Goal: Task Accomplishment & Management: Use online tool/utility

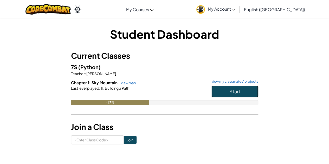
click at [212, 94] on button "Start" at bounding box center [234, 91] width 47 height 12
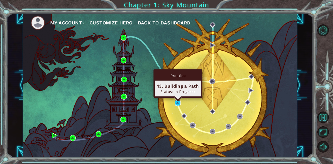
click at [176, 105] on img at bounding box center [178, 103] width 6 height 6
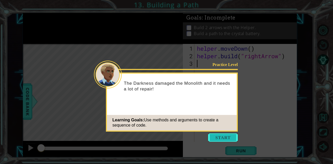
click at [223, 140] on button "Start" at bounding box center [223, 137] width 30 height 8
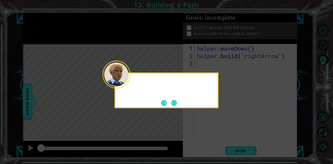
click at [222, 137] on icon at bounding box center [166, 82] width 333 height 164
click at [172, 103] on button "Next" at bounding box center [174, 103] width 6 height 6
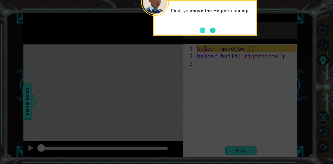
click at [210, 29] on button "Next" at bounding box center [212, 31] width 6 height 6
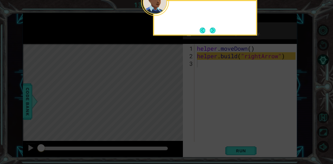
click at [210, 29] on button "Next" at bounding box center [212, 30] width 9 height 9
click at [210, 29] on p "Build 2 arrows with the Helper." at bounding box center [225, 28] width 62 height 6
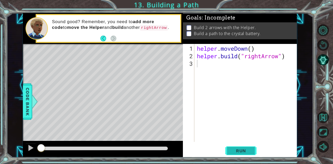
click at [248, 152] on span "Run" at bounding box center [240, 150] width 21 height 5
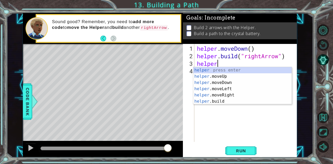
scroll to position [0, 1]
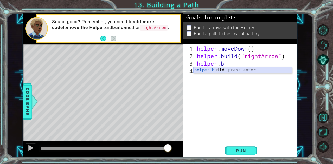
click at [212, 70] on div "helper.b uild press enter" at bounding box center [242, 76] width 98 height 19
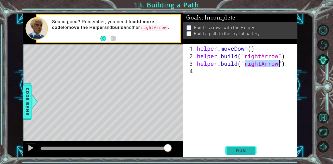
type textarea "helper.build("rightArrow")"
click at [235, 151] on span "Run" at bounding box center [240, 150] width 21 height 5
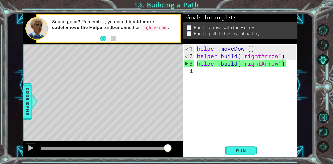
click at [197, 74] on div "helper . moveDown ( ) helper . build ( "rightArrow" ) helper . build ( "rightAr…" at bounding box center [247, 101] width 102 height 113
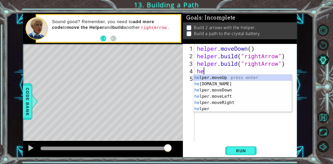
scroll to position [0, 0]
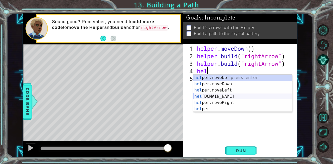
click at [217, 95] on div "hel per.moveUp press enter hel per.moveDown press enter hel per.moveLeft press …" at bounding box center [242, 100] width 98 height 50
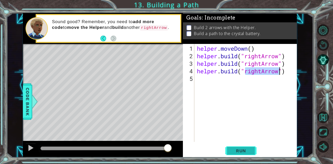
type textarea "helper.build("rightArrow")"
click at [249, 152] on span "Run" at bounding box center [240, 150] width 21 height 5
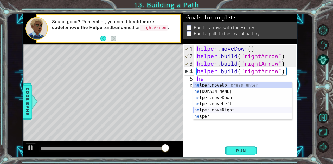
click at [224, 110] on div "he lper.moveUp press enter he lper.build press enter he lper.moveDown press ent…" at bounding box center [242, 107] width 98 height 50
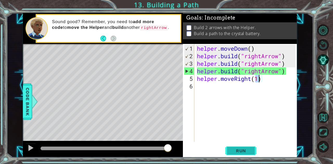
type textarea "helper.moveRight(1)"
click at [234, 154] on button "Run" at bounding box center [240, 150] width 31 height 11
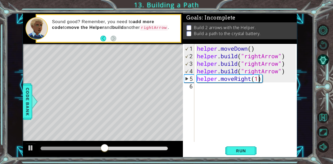
click at [206, 88] on div "helper . moveDown ( ) helper . build ( "rightArrow" ) helper . build ( "rightAr…" at bounding box center [247, 101] width 102 height 113
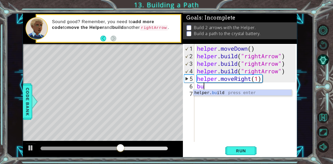
type textarea "helper.build("rightArrow")"
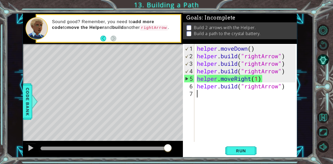
click at [241, 142] on div "helper . moveDown ( ) helper . build ( "rightArrow" ) helper . build ( "rightAr…" at bounding box center [247, 101] width 102 height 113
click at [241, 148] on span "Run" at bounding box center [240, 150] width 21 height 5
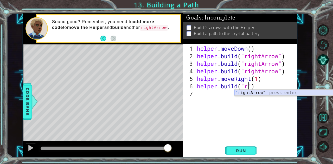
click at [251, 95] on div ""r ightArrow" press enter" at bounding box center [283, 99] width 98 height 19
type textarea "helper.build("rightArrow")"
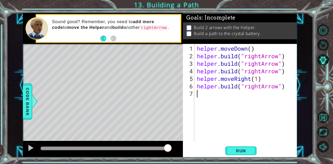
click at [222, 98] on div "helper . moveDown ( ) helper . build ( "rightArrow" ) helper . build ( "rightAr…" at bounding box center [247, 101] width 102 height 113
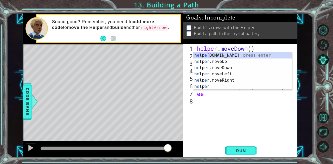
type textarea "e"
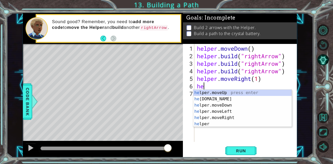
type textarea "h"
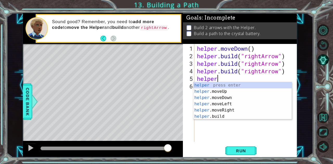
type textarea "h"
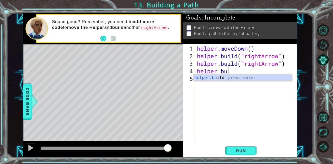
type textarea "h"
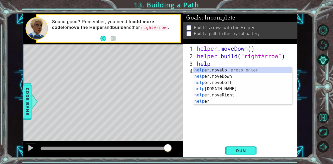
type textarea "h"
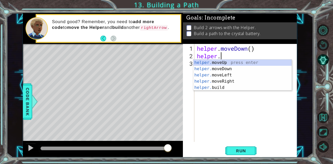
type textarea "h"
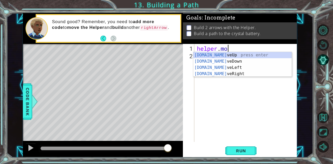
type textarea "h"
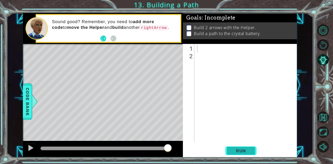
click at [242, 151] on span "Run" at bounding box center [240, 150] width 21 height 5
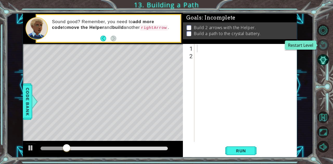
click at [324, 44] on button "Restart Level" at bounding box center [322, 44] width 11 height 11
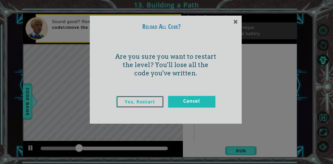
click at [141, 100] on link "Yes, Restart" at bounding box center [139, 102] width 47 height 12
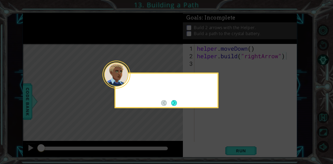
type textarea "helper.build("rightArrow")"
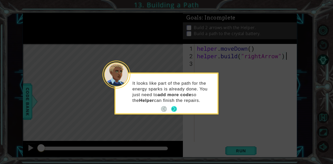
click at [174, 100] on p "It looks like part of the path for the energy sparks is already done. You just …" at bounding box center [172, 92] width 81 height 23
click at [174, 107] on button "Next" at bounding box center [173, 109] width 9 height 9
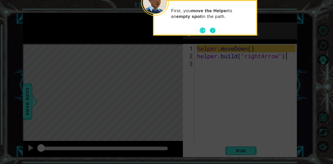
click at [211, 32] on button "Next" at bounding box center [212, 30] width 6 height 6
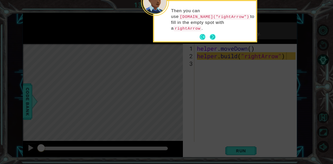
click at [213, 34] on button "Next" at bounding box center [212, 37] width 6 height 6
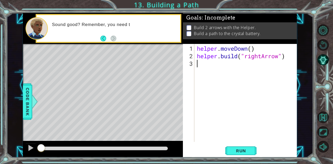
click at [212, 61] on div "helper . moveDown ( ) helper . build ( "rightArrow" )" at bounding box center [247, 101] width 102 height 113
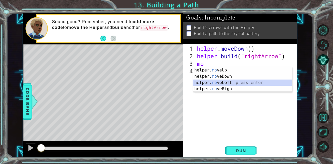
click at [224, 82] on div "helper. mo veUp press enter helper. mo veDown press enter helper. mo veLeft pre…" at bounding box center [242, 85] width 98 height 37
type textarea "helper.moveLeft(1)"
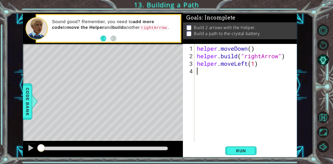
click at [212, 72] on div "helper . moveDown ( ) helper . build ( "rightArrow" ) helper . moveLeft ( 1 )" at bounding box center [247, 101] width 102 height 113
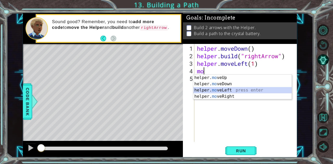
click at [234, 90] on div "helper. mo veUp press enter helper. mo veDown press enter helper. mo veLeft pre…" at bounding box center [242, 93] width 98 height 37
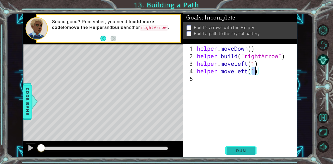
click at [238, 152] on span "Run" at bounding box center [240, 150] width 21 height 5
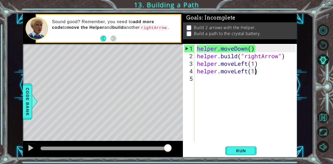
click at [243, 71] on div "helper . moveDown ( ) helper . build ( "rightArrow" ) helper . moveLeft ( 1 ) h…" at bounding box center [247, 101] width 102 height 113
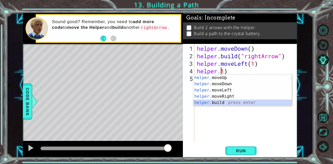
click at [226, 103] on div "helper. moveUp press enter helper. moveDown press enter helper. moveLeft press …" at bounding box center [242, 97] width 98 height 44
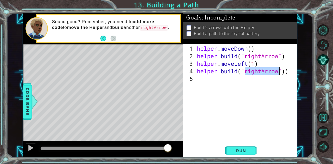
click at [253, 71] on div "helper . moveDown ( ) helper . build ( "rightArrow" ) helper . moveLeft ( 1 ) h…" at bounding box center [246, 93] width 100 height 98
click at [253, 71] on div "helper . moveDown ( ) helper . build ( "rightArrow" ) helper . moveLeft ( 1 ) h…" at bounding box center [247, 101] width 102 height 113
click at [254, 71] on div "helper . moveDown ( ) helper . build ( "rightArrow" ) helper . moveLeft ( 1 ) h…" at bounding box center [246, 93] width 100 height 98
click at [259, 72] on div "helper . moveDown ( ) helper . build ( "rightArrow" ) helper . moveLeft ( 1 ) h…" at bounding box center [247, 101] width 102 height 113
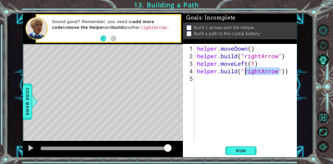
click at [259, 72] on div "helper . moveDown ( ) helper . build ( "rightArrow" ) helper . moveLeft ( 1 ) h…" at bounding box center [246, 93] width 100 height 98
drag, startPoint x: 261, startPoint y: 71, endPoint x: 246, endPoint y: 71, distance: 15.1
click at [246, 71] on div "helper . moveDown ( ) helper . build ( "rightArrow" ) helper . moveLeft ( 1 ) h…" at bounding box center [247, 101] width 102 height 113
type textarea "helper.build("downArrow"))"
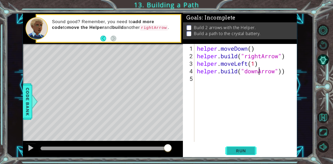
click at [241, 150] on span "Run" at bounding box center [240, 150] width 21 height 5
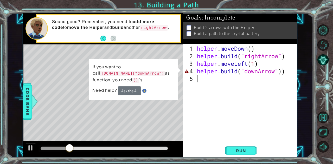
click at [285, 85] on div "helper . moveDown ( ) helper . build ( "rightArrow" ) helper . moveLeft ( 1 ) h…" at bounding box center [247, 101] width 102 height 113
click at [289, 75] on div "helper . moveDown ( ) helper . build ( "rightArrow" ) helper . moveLeft ( 1 ) h…" at bounding box center [247, 101] width 102 height 113
click at [290, 67] on div "helper . moveDown ( ) helper . build ( "rightArrow" ) helper . moveLeft ( 1 ) h…" at bounding box center [247, 101] width 102 height 113
type textarea "helper.build("downArrow")"
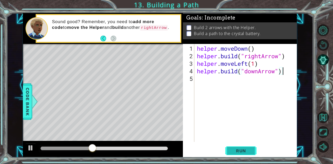
click at [233, 152] on span "Run" at bounding box center [240, 150] width 21 height 5
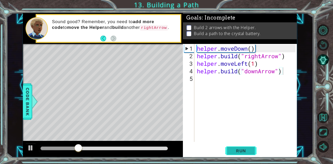
click at [233, 152] on span "Run" at bounding box center [240, 150] width 21 height 5
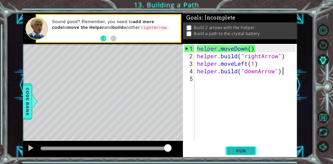
click at [249, 153] on span "Run" at bounding box center [240, 150] width 21 height 5
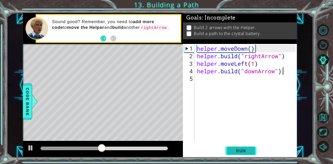
click at [246, 153] on span "Run" at bounding box center [240, 150] width 21 height 5
click at [100, 37] on div "Sound good? Remember, you need to add more code to move the Helper and build an…" at bounding box center [114, 28] width 132 height 24
click at [103, 39] on button "Back" at bounding box center [105, 39] width 10 height 6
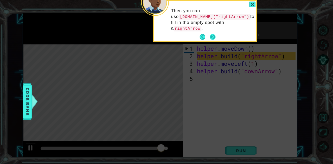
click at [212, 34] on button "Next" at bounding box center [212, 37] width 6 height 6
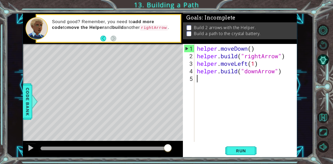
click at [216, 80] on div "helper . moveDown ( ) helper . build ( "rightArrow" ) helper . moveLeft ( 1 ) h…" at bounding box center [247, 101] width 102 height 113
click at [252, 73] on div "helper . moveDown ( ) helper . build ( "rightArrow" ) helper . moveLeft ( 1 ) h…" at bounding box center [247, 101] width 102 height 113
drag, startPoint x: 259, startPoint y: 72, endPoint x: 246, endPoint y: 74, distance: 13.1
click at [246, 74] on div "helper . moveDown ( ) helper . build ( "rightArrow" ) helper . moveLeft ( 1 ) h…" at bounding box center [247, 101] width 102 height 113
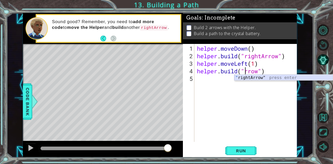
click at [247, 77] on div "" rightArrow" press enter" at bounding box center [283, 84] width 98 height 19
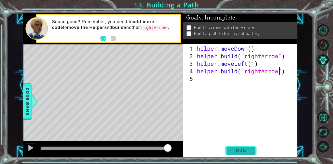
type textarea "helper.build("rightArrow")"
click at [232, 151] on span "Run" at bounding box center [240, 150] width 21 height 5
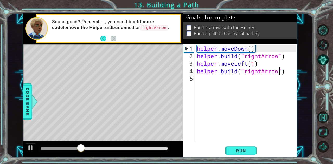
click at [290, 73] on div "helper . moveDown ( ) helper . build ( "rightArrow" ) helper . moveLeft ( 1 ) h…" at bounding box center [247, 101] width 102 height 113
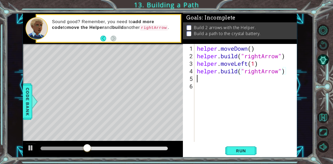
scroll to position [0, 0]
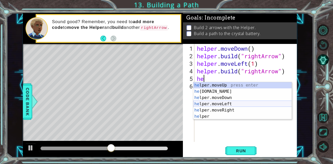
click at [238, 104] on div "he lper.moveUp press enter he lper.build press enter he lper.moveDown press ent…" at bounding box center [242, 107] width 98 height 50
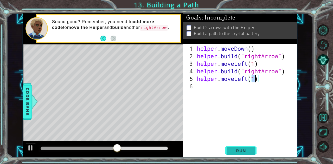
click at [241, 149] on span "Run" at bounding box center [240, 150] width 21 height 5
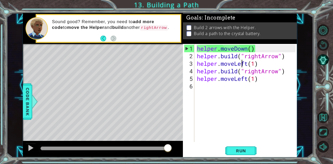
click at [242, 63] on div "helper . moveDown ( ) helper . build ( "rightArrow" ) helper . moveLeft ( 1 ) h…" at bounding box center [247, 101] width 102 height 113
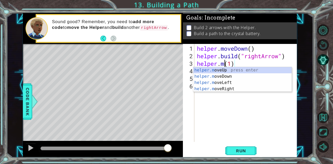
scroll to position [0, 1]
click at [236, 88] on div "helper.m oveUp press enter helper.m oveDown press enter helper.m oveLeft press …" at bounding box center [242, 85] width 98 height 37
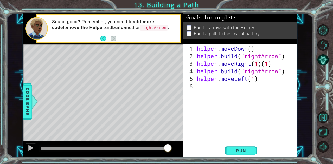
click at [240, 80] on div "helper . moveDown ( ) helper . build ( "rightArrow" ) helper . moveRight ( 1 ) …" at bounding box center [247, 101] width 102 height 113
click at [280, 78] on div "helper . moveDown ( ) helper . build ( "rightArrow" ) helper . moveRight ( 1 ) …" at bounding box center [247, 101] width 102 height 113
type textarea "helper.moveRight(1)"
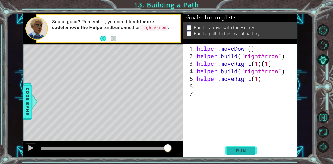
click at [236, 151] on span "Run" at bounding box center [240, 150] width 21 height 5
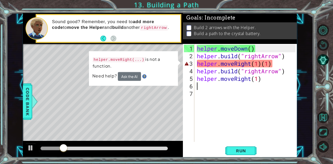
click at [0, 0] on span "..." at bounding box center [0, 0] width 0 height 0
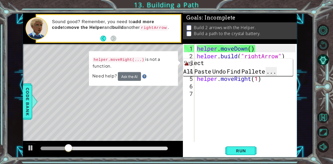
click at [288, 66] on div "Select All Paste Undo Find Pallete ..." at bounding box center [238, 67] width 110 height 18
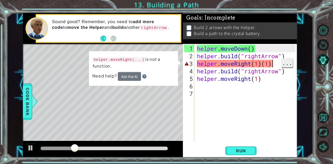
click at [288, 66] on span "..." at bounding box center [286, 62] width 11 height 9
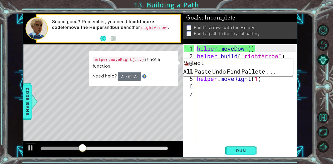
click at [264, 146] on div "Run" at bounding box center [241, 150] width 114 height 11
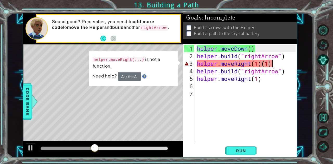
click at [278, 63] on div "helper . moveDown ( ) helper . build ( "rightArrow" ) helper . moveRight ( 1 ) …" at bounding box center [247, 101] width 102 height 113
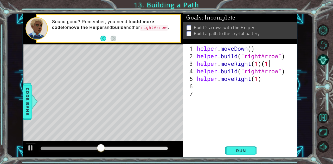
type textarea "helper.moveRight(1)"
click at [251, 151] on button "Run" at bounding box center [240, 150] width 31 height 11
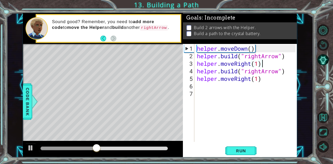
click at [265, 85] on div "helper . moveDown ( ) helper . build ( "rightArrow" ) helper . moveRight ( 1 ) …" at bounding box center [247, 101] width 102 height 113
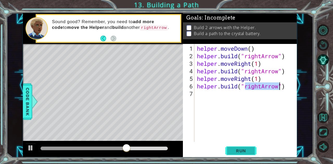
type textarea "helper.build("rightArrow")"
click at [240, 153] on span "Run" at bounding box center [240, 150] width 21 height 5
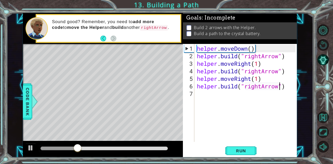
click at [211, 98] on div "helper . moveDown ( ) helper . build ( "rightArrow" ) helper . moveRight ( 1 ) …" at bounding box center [247, 101] width 102 height 113
click at [255, 84] on div "helper . moveDown ( ) helper . build ( "rightArrow" ) helper . moveRight ( 1 ) …" at bounding box center [247, 101] width 102 height 113
click at [255, 80] on div "helper . moveDown ( ) helper . build ( "rightArrow" ) helper . moveRight ( 1 ) …" at bounding box center [247, 101] width 102 height 113
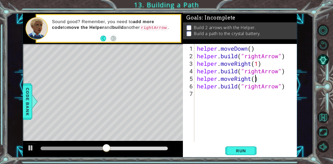
scroll to position [0, 3]
type textarea "helper.moveRight(2)"
click at [248, 154] on button "Run" at bounding box center [240, 150] width 31 height 11
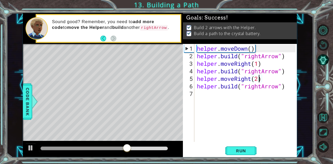
click at [199, 99] on div "helper . moveDown ( ) helper . build ( "rightArrow" ) helper . moveRight ( 1 ) …" at bounding box center [247, 101] width 102 height 113
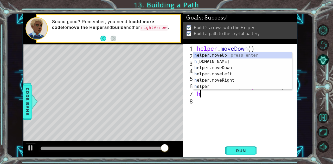
type textarea "he"
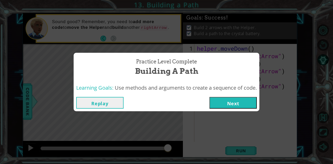
click at [245, 109] on button "Next" at bounding box center [232, 103] width 47 height 12
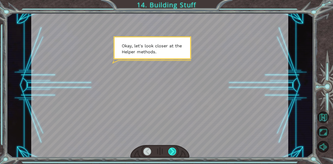
click at [172, 152] on div at bounding box center [172, 152] width 8 height 8
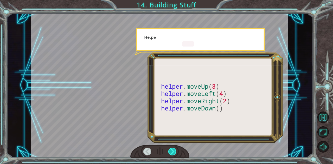
click at [174, 155] on div at bounding box center [172, 152] width 8 height 8
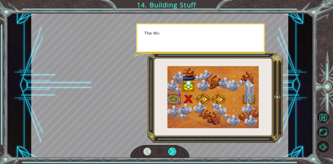
click at [173, 154] on div at bounding box center [172, 152] width 8 height 8
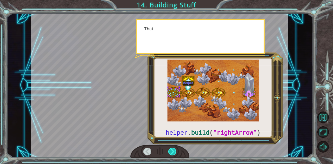
click at [175, 151] on div at bounding box center [172, 152] width 8 height 8
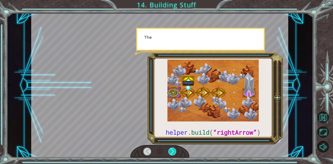
click at [176, 152] on div at bounding box center [172, 152] width 8 height 8
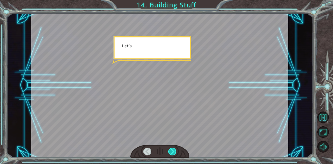
click at [175, 152] on div at bounding box center [172, 152] width 8 height 8
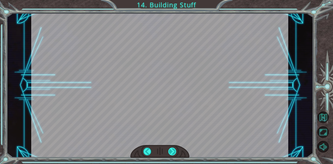
click at [174, 151] on div at bounding box center [172, 152] width 8 height 8
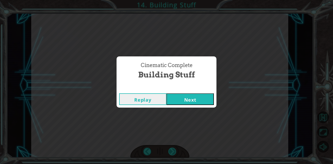
click at [199, 99] on button "Next" at bounding box center [189, 99] width 47 height 12
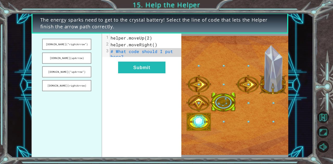
drag, startPoint x: 72, startPoint y: 42, endPoint x: 121, endPoint y: 65, distance: 54.2
click at [121, 65] on div "helper.build(“rightArrow”) helper.build(upArrow) helper.build(“upArrow”) helper…" at bounding box center [106, 96] width 150 height 124
drag, startPoint x: 78, startPoint y: 45, endPoint x: 113, endPoint y: 49, distance: 35.8
click at [113, 49] on div "helper.build(“rightArrow”) helper.build(upArrow) helper.build(“upArrow”) helper…" at bounding box center [106, 96] width 150 height 124
click at [51, 45] on button "helper.build(“rightArrow”)" at bounding box center [66, 44] width 49 height 11
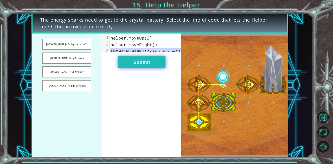
click at [137, 64] on button "Submit" at bounding box center [141, 62] width 47 height 12
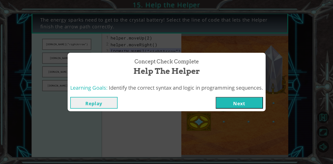
click at [244, 99] on button "Next" at bounding box center [238, 103] width 47 height 12
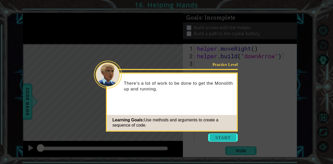
click at [221, 135] on button "Start" at bounding box center [223, 137] width 30 height 8
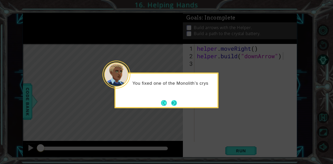
click at [175, 102] on button "Next" at bounding box center [174, 103] width 6 height 6
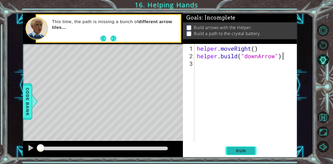
click at [246, 153] on span "Run" at bounding box center [240, 150] width 21 height 5
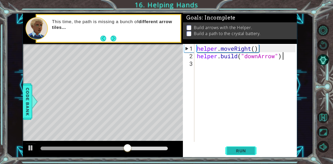
type textarea "helper.build("downArrow")"
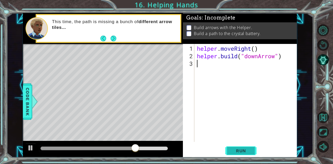
click at [212, 62] on div "helper . moveRight ( ) helper . build ( "downArrow" )" at bounding box center [247, 101] width 102 height 113
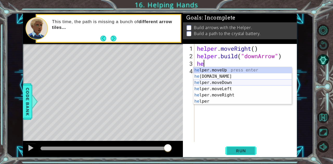
click at [226, 81] on div "he lper.moveUp press enter he lper.build press enter he lper.moveDown press ent…" at bounding box center [242, 92] width 98 height 50
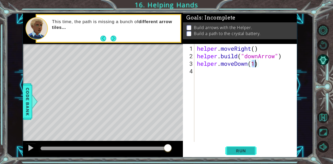
type textarea "helper.moveDown(1)"
click at [249, 149] on span "Run" at bounding box center [240, 150] width 21 height 5
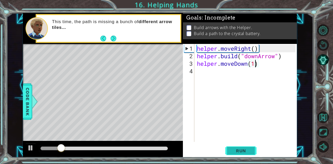
click at [210, 73] on div "helper . moveRight ( ) helper . build ( "downArrow" ) helper . moveDown ( 1 )" at bounding box center [247, 101] width 102 height 113
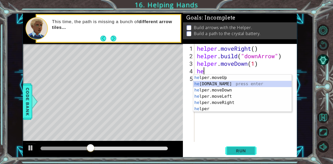
click at [229, 82] on div "he lper.moveUp press enter he lper.build press enter he lper.moveDown press ent…" at bounding box center [242, 100] width 98 height 50
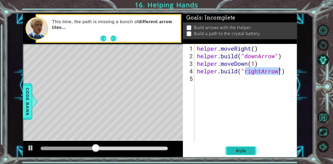
click at [256, 73] on div "helper . moveRight ( ) helper . build ( "downArrow" ) helper . moveDown ( 1 ) h…" at bounding box center [246, 93] width 100 height 98
drag, startPoint x: 262, startPoint y: 72, endPoint x: 245, endPoint y: 74, distance: 17.2
click at [245, 74] on div "helper . moveRight ( ) helper . build ( "downArrow" ) helper . moveDown ( 1 ) h…" at bounding box center [247, 101] width 102 height 113
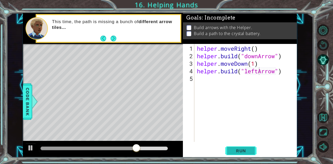
click at [235, 149] on span "Run" at bounding box center [240, 150] width 21 height 5
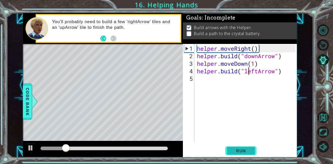
click at [248, 71] on div "helper . moveRight ( ) helper . build ( "downArrow" ) helper . moveDown ( 1 ) h…" at bounding box center [247, 101] width 102 height 113
drag, startPoint x: 259, startPoint y: 70, endPoint x: 245, endPoint y: 70, distance: 14.0
click at [245, 70] on div "helper . moveRight ( ) helper . build ( "downArrow" ) helper . moveDown ( 1 ) h…" at bounding box center [247, 101] width 102 height 113
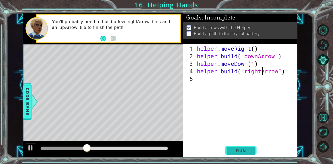
type textarea "helper.build("rightArrow")"
click at [248, 153] on span "Run" at bounding box center [240, 150] width 21 height 5
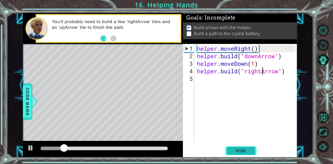
click at [207, 83] on div "helper . moveRight ( ) helper . build ( "downArrow" ) helper . moveDown ( 1 ) h…" at bounding box center [247, 101] width 102 height 113
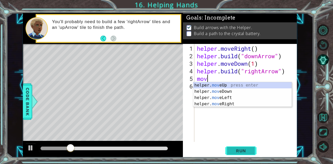
scroll to position [0, 0]
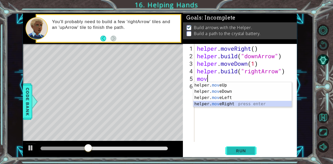
click at [230, 105] on div "helper. mov eUp press enter helper. mov eDown press enter helper. mov eLeft pre…" at bounding box center [242, 100] width 98 height 37
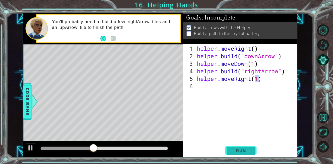
type textarea "helper.moveRight(1)"
click at [238, 152] on span "Run" at bounding box center [240, 150] width 21 height 5
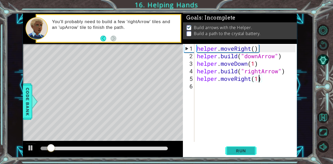
click at [197, 84] on div "helper . moveRight ( ) helper . build ( "downArrow" ) helper . moveDown ( 1 ) h…" at bounding box center [247, 101] width 102 height 113
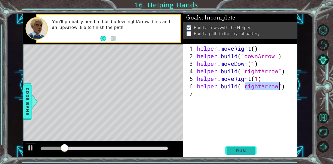
type textarea "helper.build("rightArrow")"
click at [241, 148] on span "Run" at bounding box center [240, 150] width 21 height 5
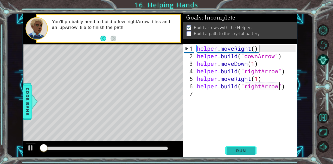
click at [201, 91] on div "helper . moveRight ( ) helper . build ( "downArrow" ) helper . moveDown ( 1 ) h…" at bounding box center [247, 101] width 102 height 113
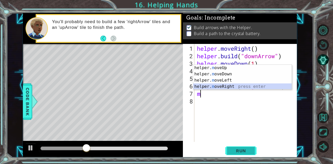
click at [225, 85] on div "helper. m oveUp press enter helper. m oveDown press enter helper. m oveLeft pre…" at bounding box center [242, 83] width 98 height 37
type textarea "helper.moveRight(1)"
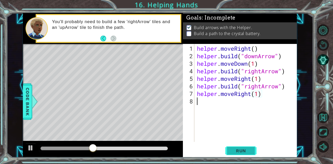
click at [209, 102] on div "helper . moveRight ( ) helper . build ( "downArrow" ) helper . moveDown ( 1 ) h…" at bounding box center [247, 101] width 102 height 113
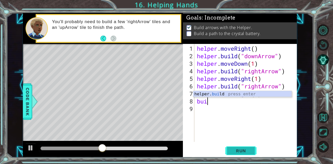
type textarea "helper.build("rightArrow")"
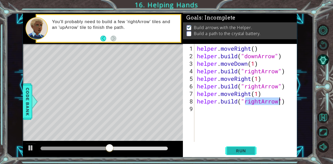
click at [252, 104] on div "helper . moveRight ( ) helper . build ( "downArrow" ) helper . moveDown ( 1 ) h…" at bounding box center [247, 101] width 102 height 113
drag, startPoint x: 262, startPoint y: 101, endPoint x: 245, endPoint y: 102, distance: 17.2
click at [245, 102] on div "helper . moveRight ( ) helper . build ( "downArrow" ) helper . moveDown ( 1 ) h…" at bounding box center [247, 101] width 102 height 113
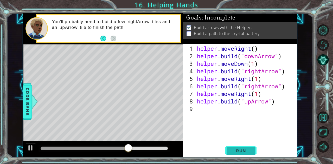
type textarea "helper.build("upArrow")"
click at [239, 151] on span "Run" at bounding box center [240, 150] width 21 height 5
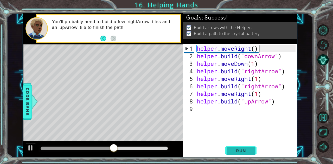
click at [207, 113] on div "helper . moveRight ( ) helper . build ( "downArrow" ) helper . moveDown ( 1 ) h…" at bounding box center [247, 101] width 102 height 113
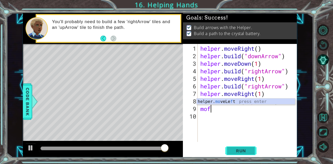
scroll to position [0, 0]
type textarea "mofe"
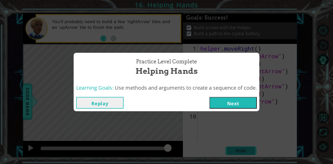
click at [231, 106] on button "Next" at bounding box center [232, 103] width 47 height 12
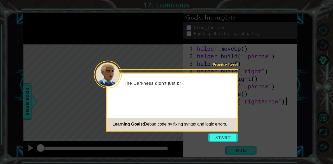
click at [223, 137] on button "Start" at bounding box center [223, 137] width 30 height 8
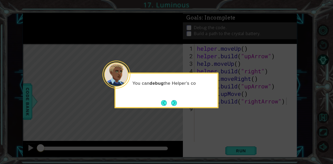
click at [173, 104] on button "Next" at bounding box center [174, 103] width 6 height 6
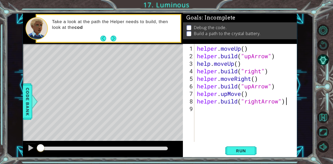
click at [246, 155] on button "Run" at bounding box center [240, 150] width 31 height 11
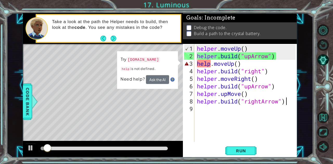
click at [205, 65] on div "helper . moveUp ( ) helper . build ( "upArrow" ) help . moveUp ( ) helper . bui…" at bounding box center [247, 101] width 102 height 113
click at [211, 65] on div "helper . moveUp ( ) helper . build ( "upArrow" ) help . moveUp ( ) helper . bui…" at bounding box center [247, 101] width 102 height 113
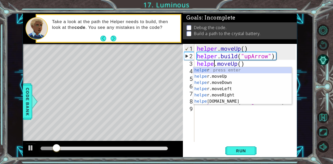
type textarea "helper.moveUp()"
click at [251, 128] on div "helper . moveUp ( ) helper . build ( "upArrow" ) helper . moveUp ( ) helper . b…" at bounding box center [247, 101] width 102 height 113
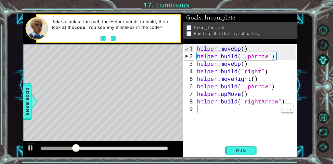
click at [246, 149] on span "Run" at bounding box center [240, 150] width 21 height 5
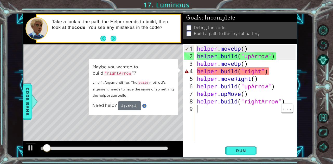
click at [264, 74] on div "helper . moveUp ( ) helper . build ( "upArrow" ) helper . moveUp ( ) helper . b…" at bounding box center [247, 101] width 102 height 113
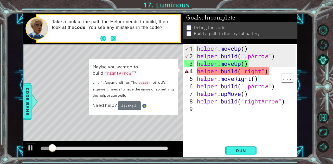
click at [260, 73] on div "helper . moveUp ( ) helper . build ( "upArrow" ) helper . moveUp ( ) helper . b…" at bounding box center [247, 101] width 102 height 113
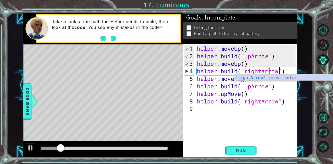
scroll to position [0, 4]
click at [247, 151] on span "Run" at bounding box center [240, 150] width 21 height 5
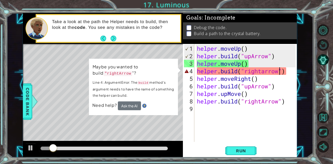
click at [261, 74] on div "helper . moveUp ( ) helper . build ( "upArrow" ) helper . moveUp ( ) helper . b…" at bounding box center [247, 101] width 102 height 113
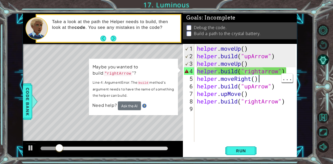
click at [259, 74] on div "helper . moveUp ( ) helper . build ( "upArrow" ) helper . moveUp ( ) helper . b…" at bounding box center [247, 101] width 102 height 113
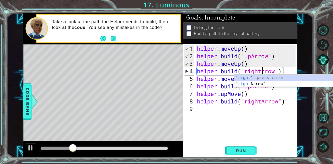
scroll to position [0, 3]
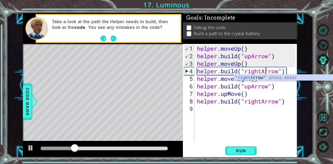
click at [242, 147] on button "Run" at bounding box center [240, 150] width 31 height 11
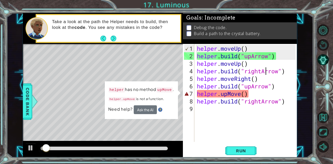
click at [241, 96] on div "helper . moveUp ( ) helper . build ( "upArrow" ) helper . moveUp ( ) helper . b…" at bounding box center [247, 101] width 102 height 113
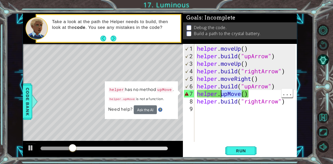
drag, startPoint x: 241, startPoint y: 92, endPoint x: 221, endPoint y: 95, distance: 20.5
click at [221, 95] on div "helper . moveUp ( ) helper . build ( "upArrow" ) helper . moveUp ( ) helper . b…" at bounding box center [247, 101] width 102 height 113
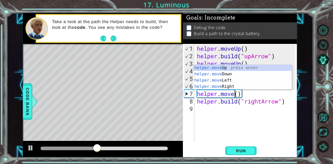
scroll to position [0, 2]
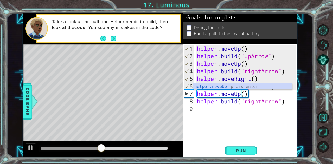
type textarea "helper.moveUp()"
click at [247, 154] on button "Run" at bounding box center [240, 150] width 31 height 11
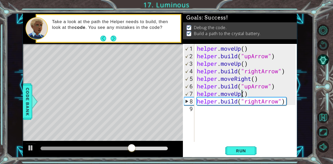
click at [199, 111] on div "helper . moveUp ( ) helper . build ( "upArrow" ) helper . moveUp ( ) helper . b…" at bounding box center [247, 101] width 102 height 113
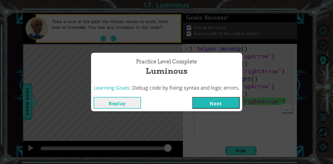
click at [220, 105] on button "Next" at bounding box center [215, 103] width 47 height 12
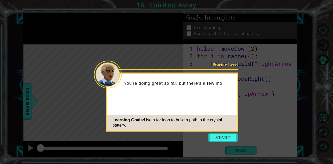
click at [225, 136] on button "Start" at bounding box center [223, 137] width 30 height 8
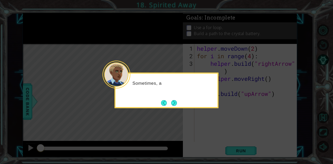
click at [177, 106] on button "Next" at bounding box center [174, 103] width 6 height 6
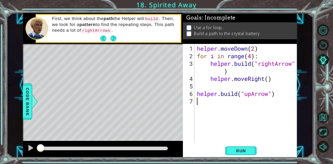
click at [282, 63] on div "helper . moveDown ( 2 ) for i in range ( 4 ) : helper . build ( "rightArrow" ) …" at bounding box center [247, 101] width 102 height 113
click at [216, 70] on div "helper . moveDown ( 2 ) for i in range ( 4 ) : helper . build ( "rightArrow" ) …" at bounding box center [247, 101] width 102 height 113
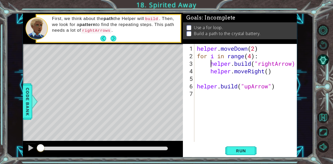
scroll to position [0, 3]
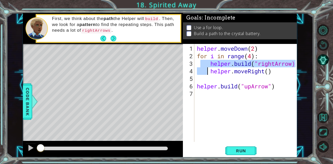
drag, startPoint x: 201, startPoint y: 63, endPoint x: 206, endPoint y: 71, distance: 10.1
click at [206, 71] on div "helper . moveDown ( 2 ) for i in range ( 4 ) : helper . build ( "rightArrow) he…" at bounding box center [247, 101] width 102 height 113
click at [209, 60] on div "helper . moveDown ( 2 ) for i in range ( 4 ) : helper . build ( "rightArrow) he…" at bounding box center [246, 93] width 100 height 98
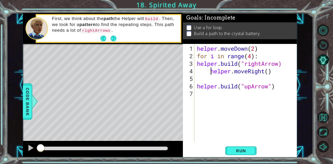
type textarea "helper.moveRight()"
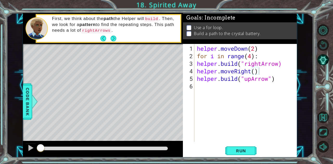
click at [245, 150] on span "Run" at bounding box center [240, 150] width 21 height 5
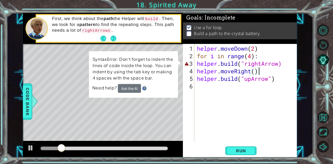
click at [111, 87] on span "Need help?" at bounding box center [104, 87] width 25 height 5
click at [123, 87] on button "Ask the AI" at bounding box center [129, 88] width 23 height 9
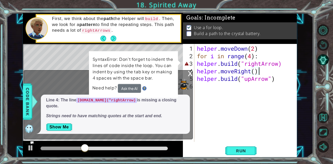
click at [186, 72] on div "x How can I fix it? Line 4: The line helper.build("rightArrow) is missing a clo…" at bounding box center [108, 104] width 169 height 69
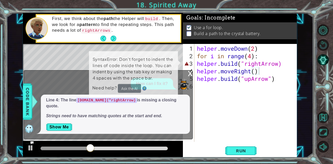
click at [188, 73] on div "x" at bounding box center [190, 72] width 5 height 5
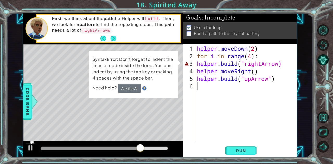
click at [281, 93] on div "helper . moveDown ( 2 ) for i in range ( 4 ) : helper . build ( "rightArrow) he…" at bounding box center [247, 101] width 102 height 113
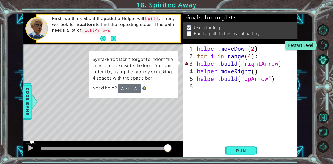
click at [322, 45] on button "Restart Level" at bounding box center [322, 44] width 11 height 11
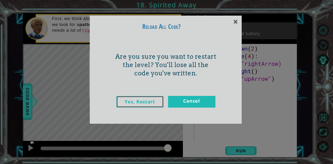
click at [147, 97] on link "Yes, Restart" at bounding box center [139, 102] width 47 height 12
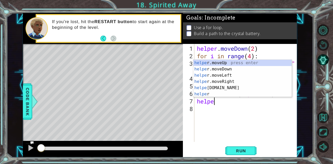
scroll to position [0, 1]
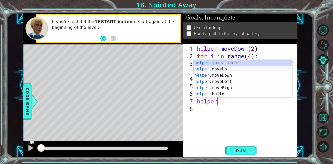
click at [226, 69] on div "helper press enter helper .moveUp press enter helper .moveDown press enter help…" at bounding box center [242, 85] width 98 height 50
type textarea "helper.moveUp(1)"
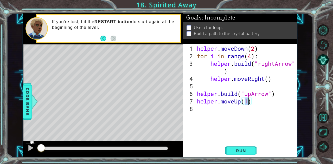
click at [203, 115] on div "helper . moveDown ( 2 ) for i in range ( 4 ) : helper . build ( "rightArrow" ) …" at bounding box center [247, 101] width 102 height 113
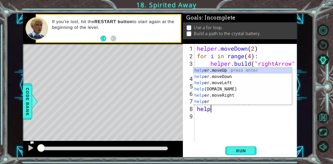
scroll to position [0, 0]
click at [228, 88] on div "help er.moveUp press enter help er.moveDown press enter help er.moveLeft press …" at bounding box center [242, 92] width 98 height 50
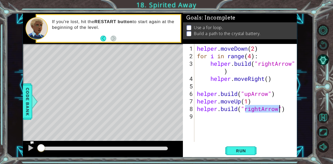
click at [256, 110] on div "helper . moveDown ( 2 ) for i in range ( 4 ) : helper . build ( "rightArrow" ) …" at bounding box center [246, 93] width 100 height 98
click at [256, 110] on div "helper . moveDown ( 2 ) for i in range ( 4 ) : helper . build ( "rightArrow" ) …" at bounding box center [247, 101] width 102 height 113
click at [262, 108] on div "helper . moveDown ( 2 ) for i in range ( 4 ) : helper . build ( "rightArrow" ) …" at bounding box center [246, 93] width 100 height 98
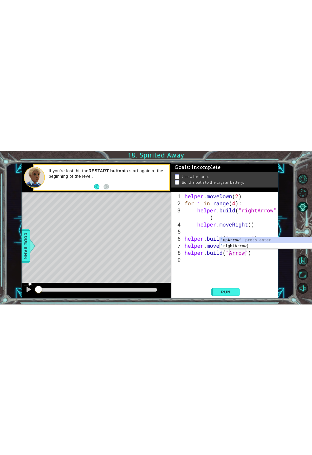
scroll to position [0, 2]
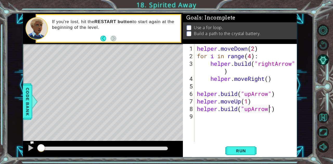
type textarea "helper.build("upArrow")"
click at [249, 154] on button "Run" at bounding box center [240, 150] width 31 height 11
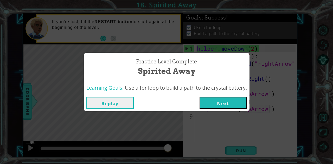
click at [232, 106] on button "Next" at bounding box center [222, 103] width 47 height 12
